Goal: Book appointment/travel/reservation

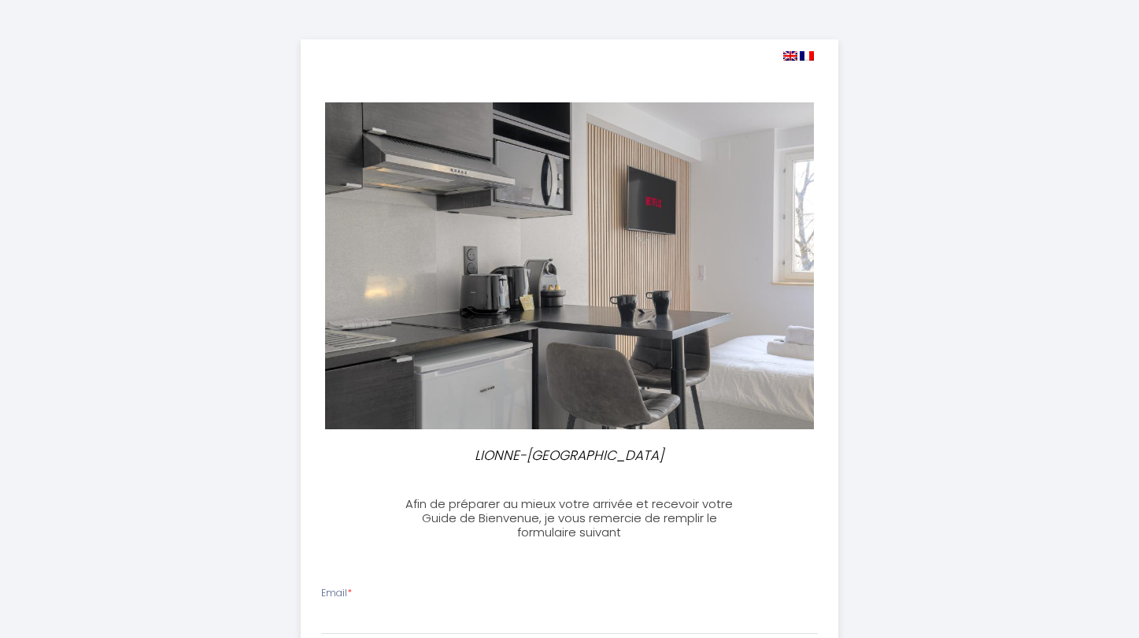
select select
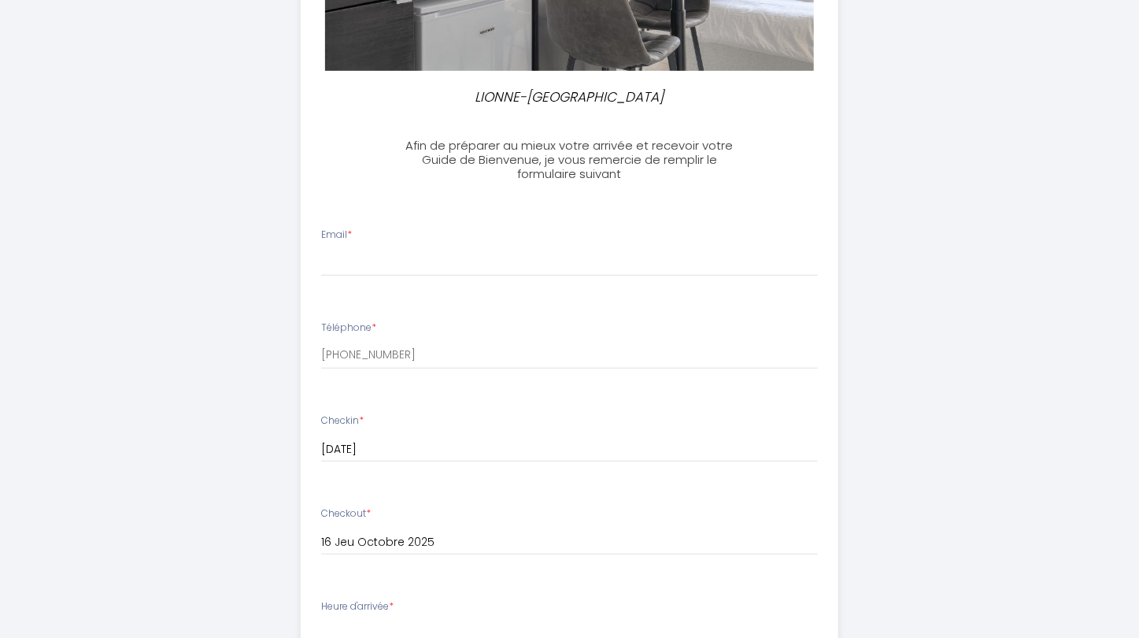
scroll to position [372, 0]
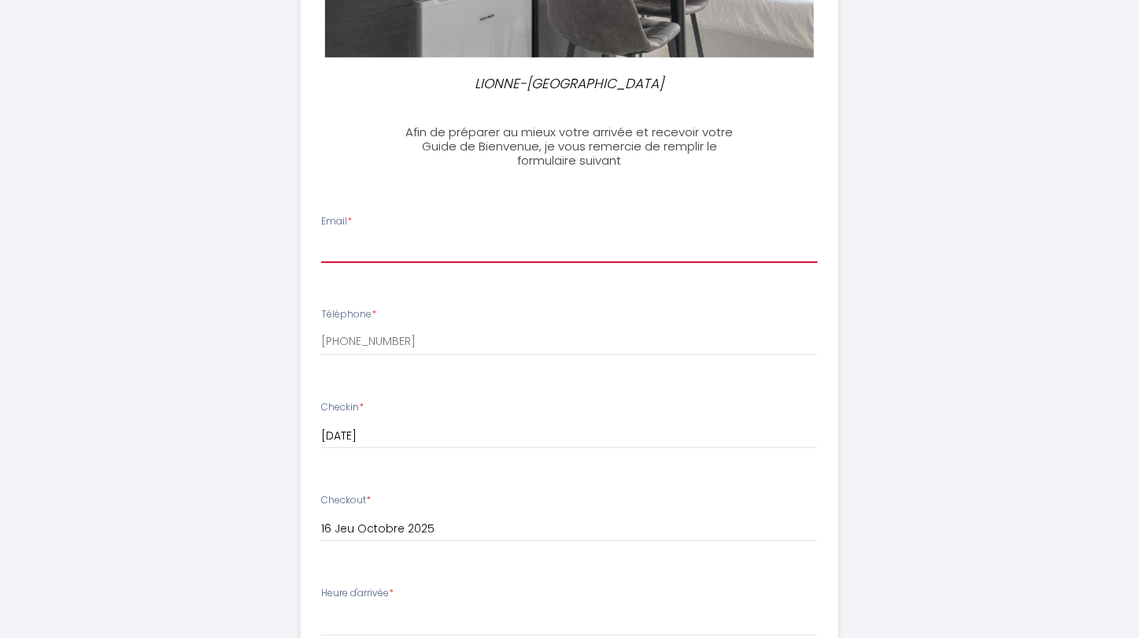
click at [386, 241] on input "Email *" at bounding box center [569, 249] width 497 height 28
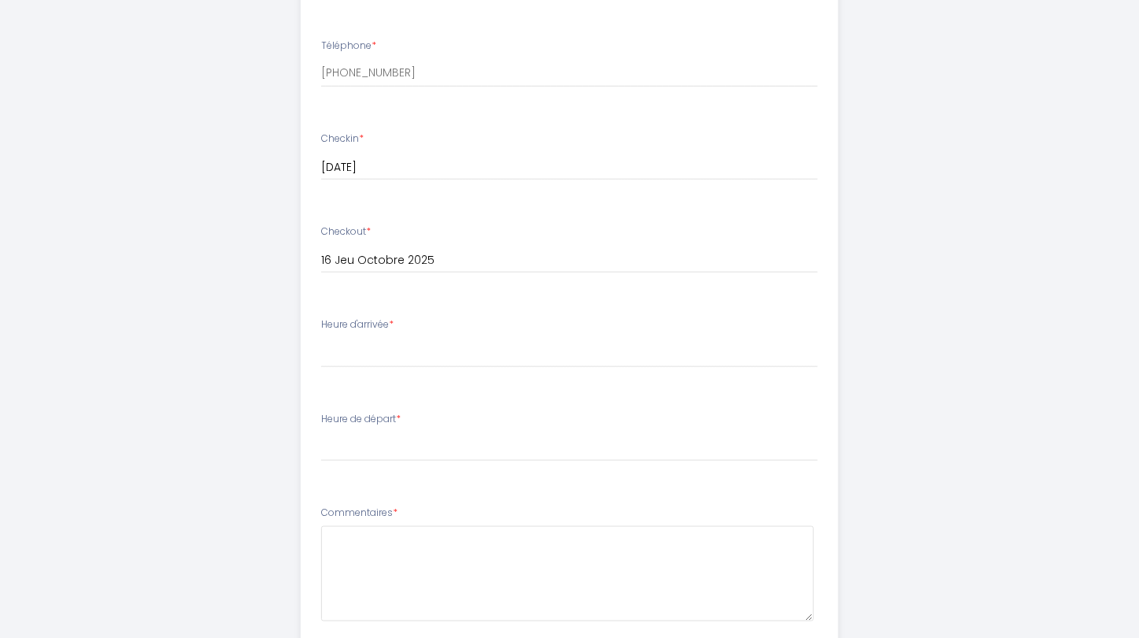
scroll to position [691, 0]
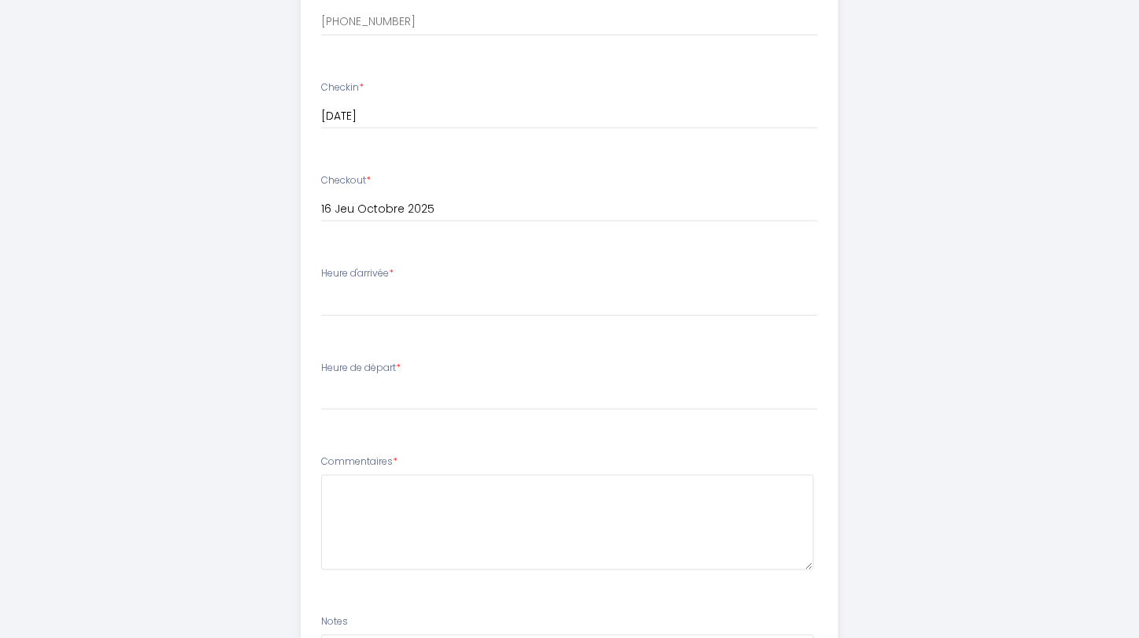
type input "[EMAIL_ADDRESS][DOMAIN_NAME]"
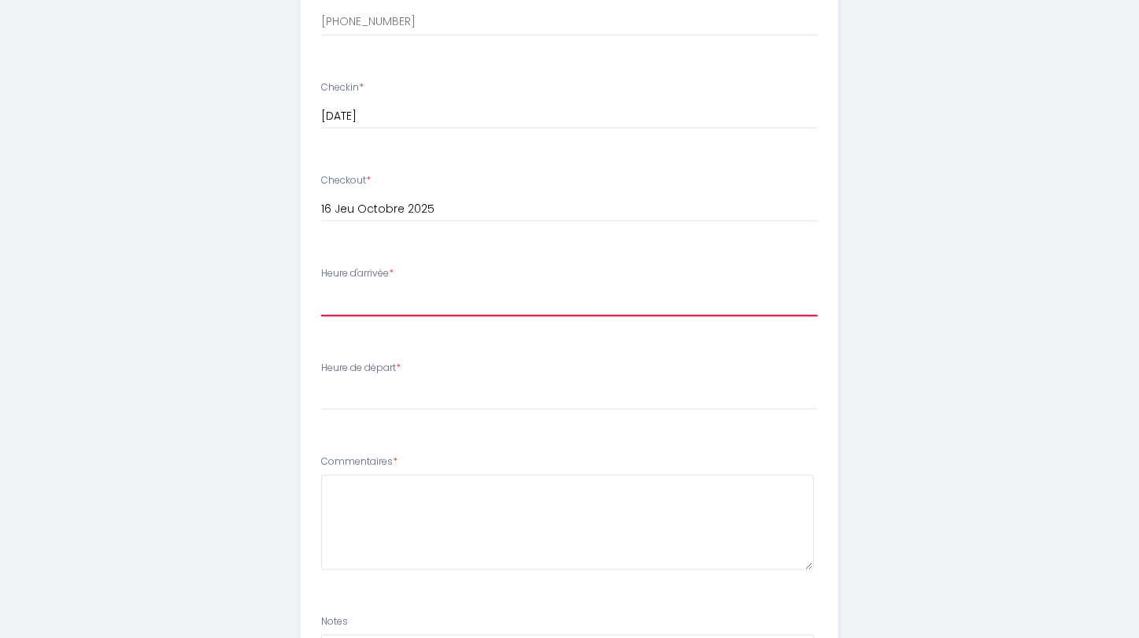
click at [321, 287] on select "16:00 16:30 17:00 17:30 18:00 18:30 19:00 19:30 20:00 20:30 21:00 21:30 22:00 2…" at bounding box center [569, 302] width 497 height 30
select select "18:00"
click option "18:00" at bounding box center [0, 0] width 0 height 0
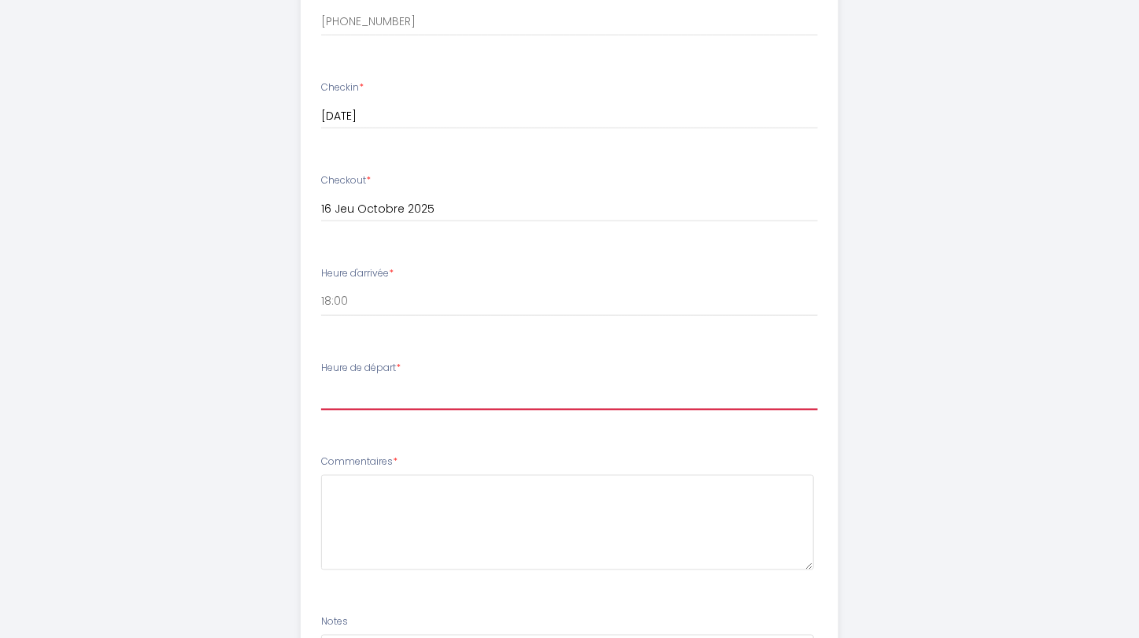
click at [321, 380] on select "00:00 00:30 01:00 01:30 02:00 02:30 03:00 03:30 04:00 04:30 05:00 05:30 06:00 0…" at bounding box center [569, 395] width 497 height 30
select select "11:00"
click option "11:00" at bounding box center [0, 0] width 0 height 0
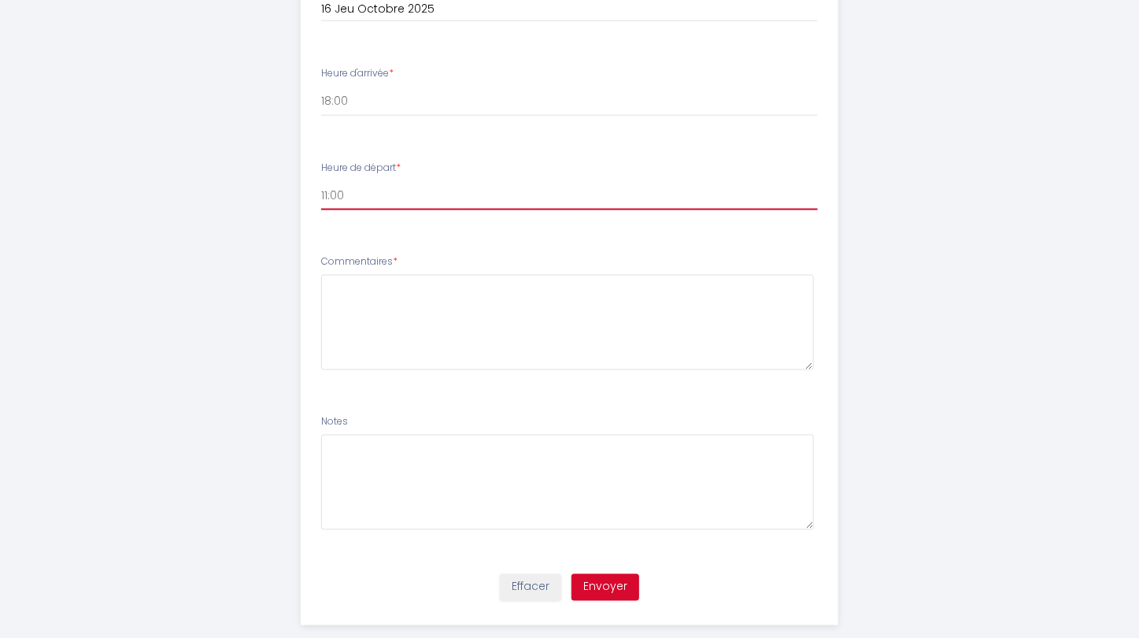
scroll to position [917, 0]
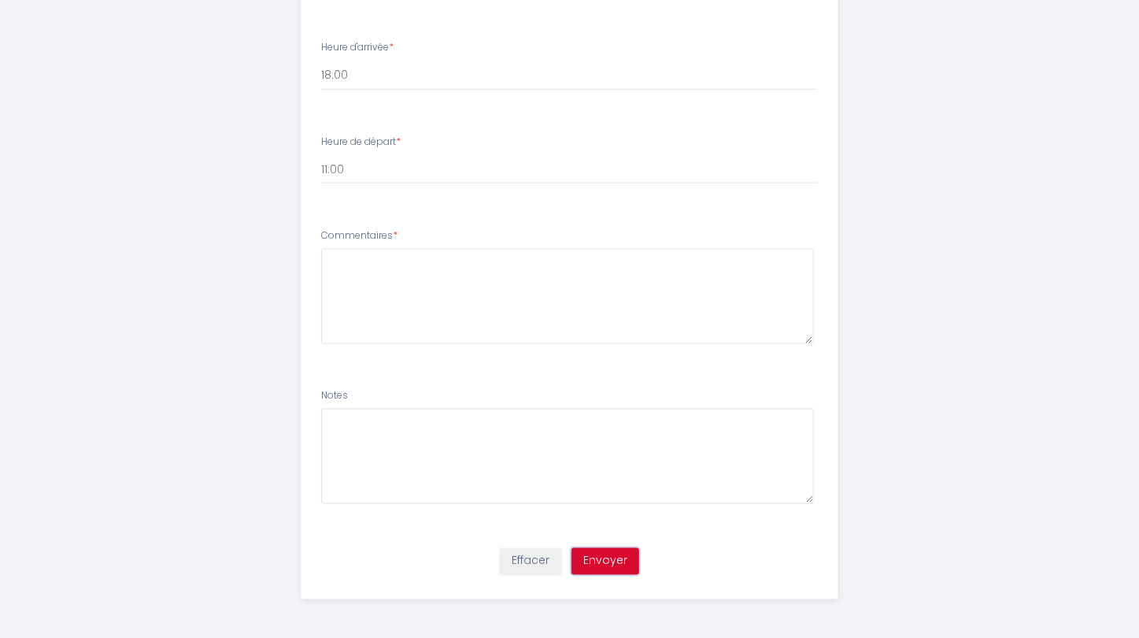
click at [613, 559] on button "Envoyer" at bounding box center [606, 561] width 68 height 27
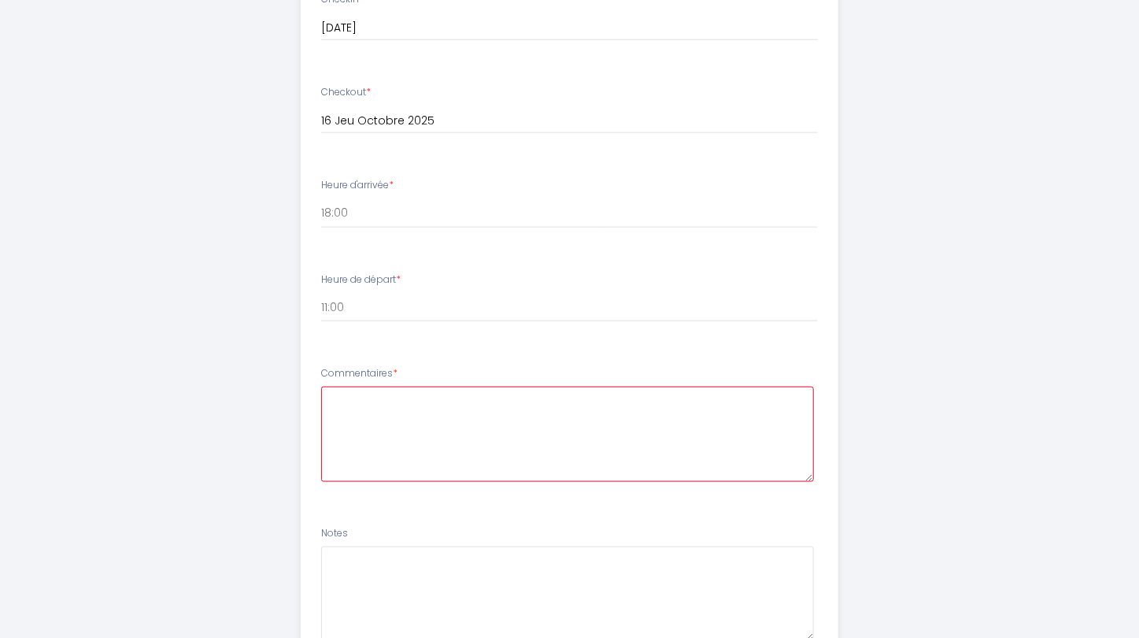
scroll to position [782, 0]
click at [337, 394] on textarea at bounding box center [567, 431] width 493 height 95
type textarea "b"
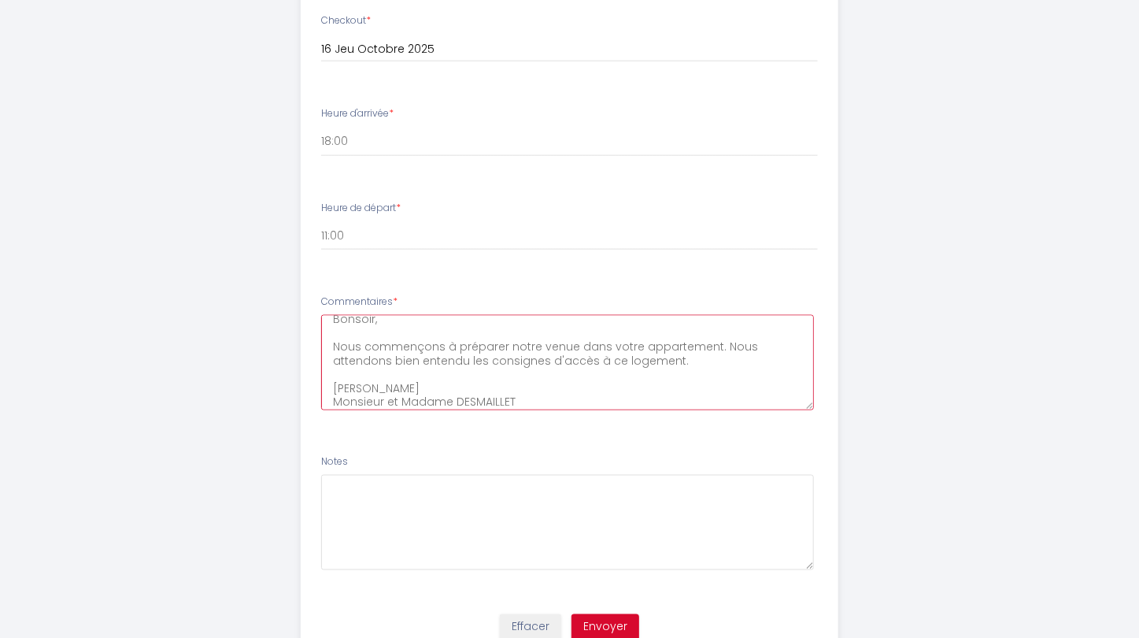
scroll to position [917, 0]
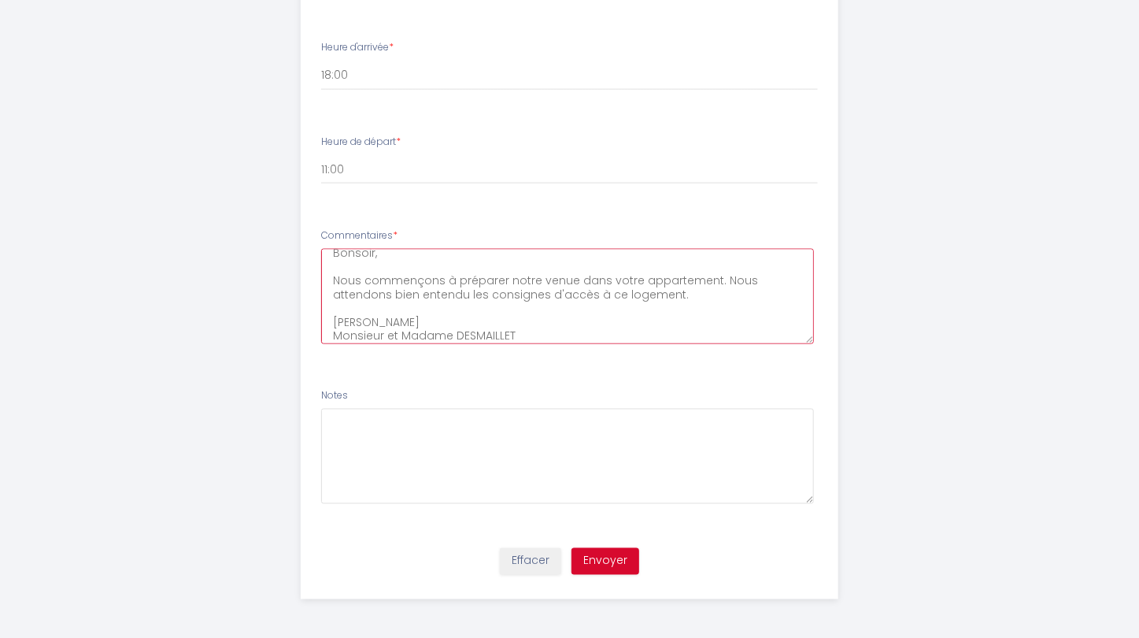
type textarea "Bonsoir, Nous commençons à préparer notre venue dans votre appartement. Nous at…"
click at [611, 556] on button "Envoyer" at bounding box center [606, 561] width 68 height 27
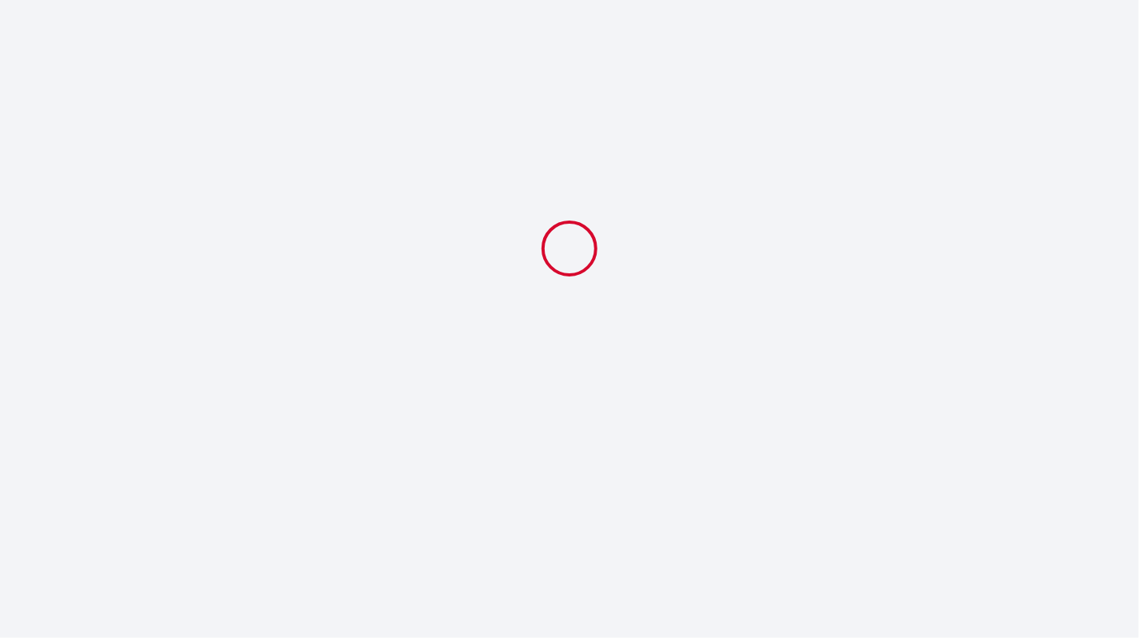
select select "18:00"
select select "11:00"
